Goal: Go to known website: Access a specific website the user already knows

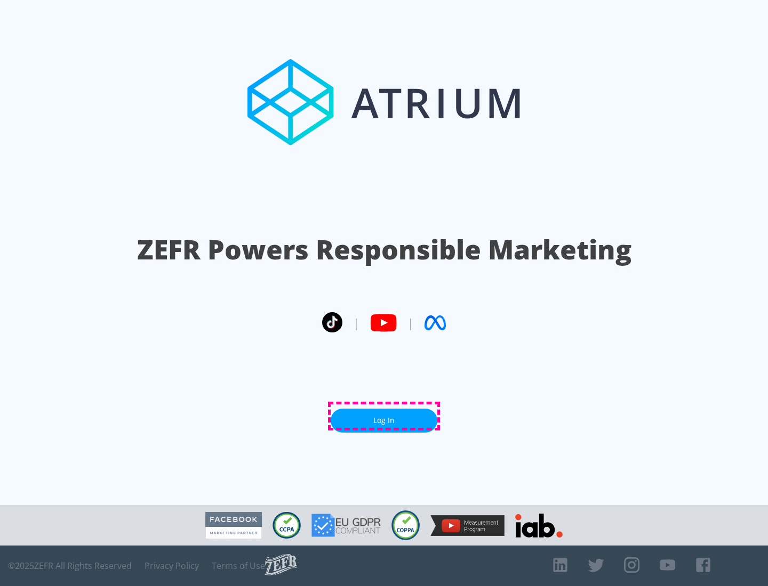
click at [384, 416] on link "Log In" at bounding box center [383, 421] width 107 height 24
